Goal: Task Accomplishment & Management: Manage account settings

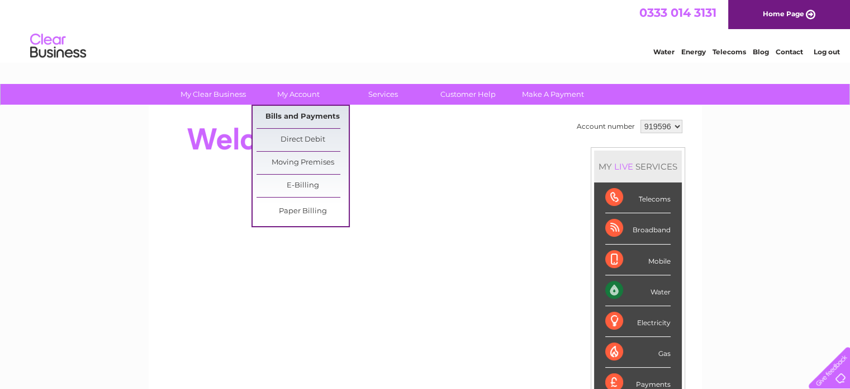
click at [289, 118] on link "Bills and Payments" at bounding box center [303, 117] width 92 height 22
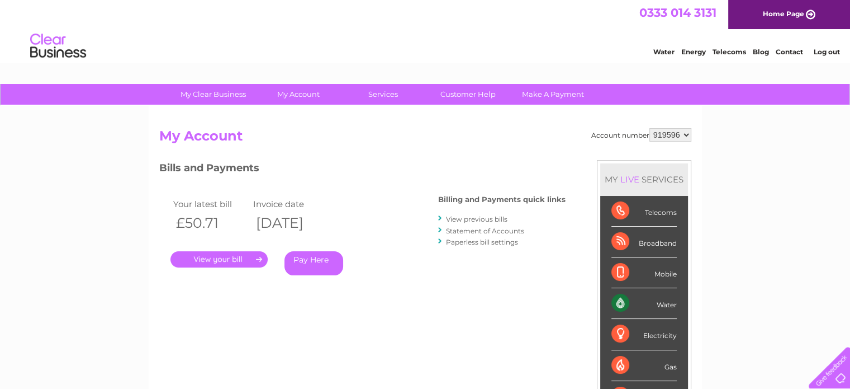
click at [201, 255] on link "." at bounding box center [219, 259] width 97 height 16
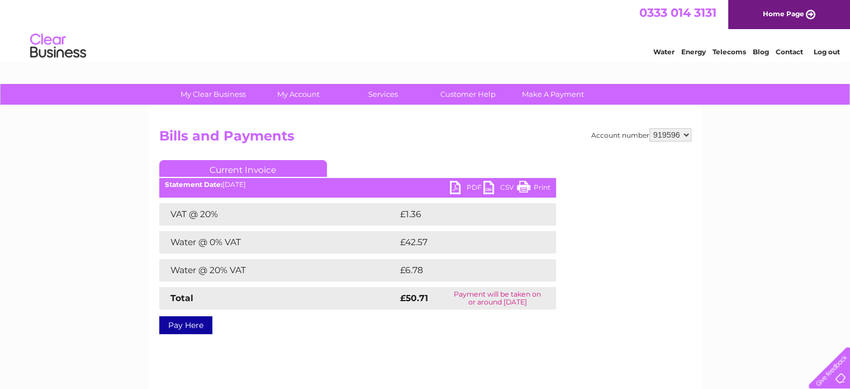
click at [467, 184] on link "PDF" at bounding box center [467, 189] width 34 height 16
